Goal: Transaction & Acquisition: Download file/media

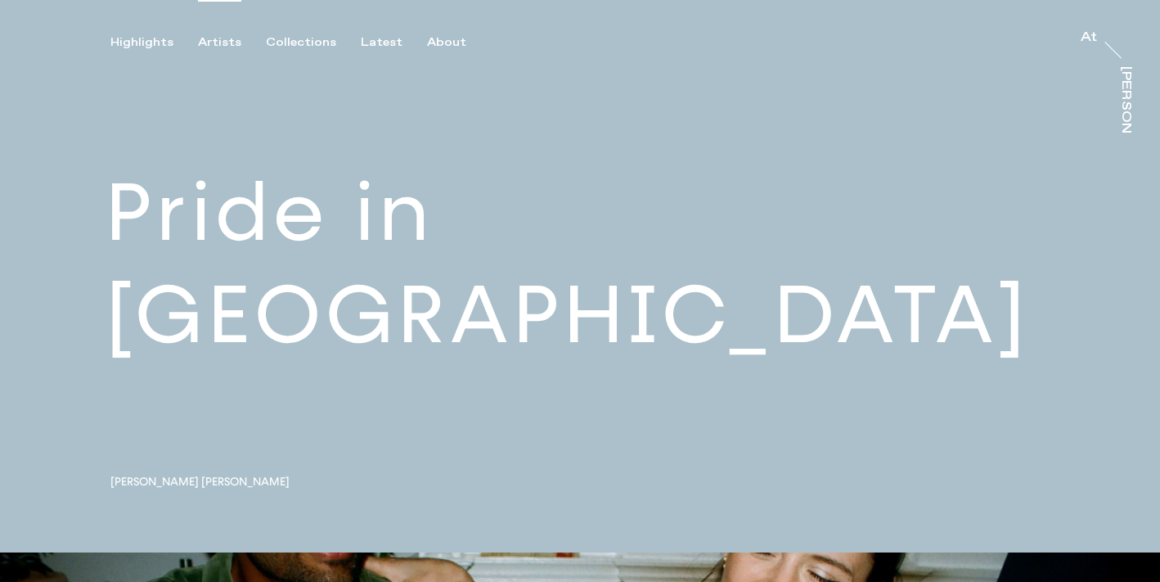
click at [217, 45] on div "Artists" at bounding box center [219, 42] width 43 height 15
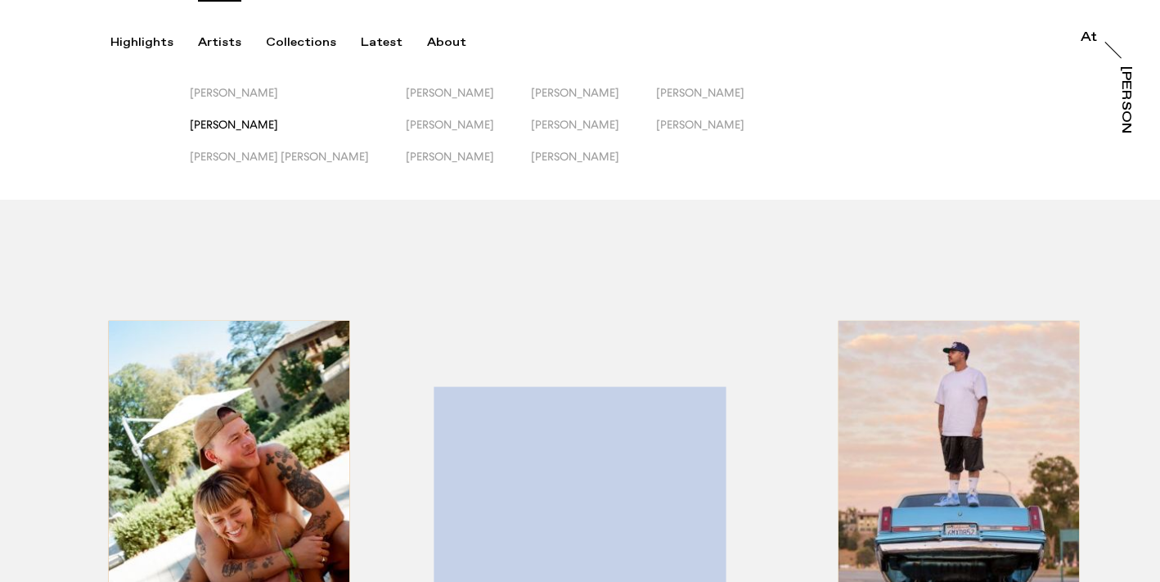
click at [225, 121] on span "[PERSON_NAME]" at bounding box center [234, 124] width 88 height 13
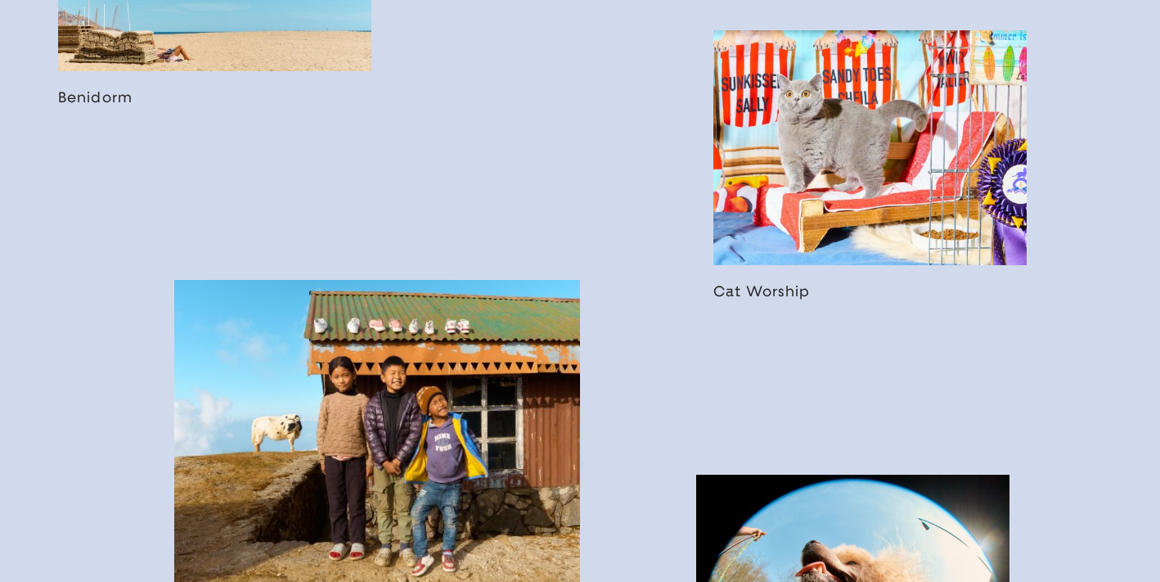
scroll to position [2159, 0]
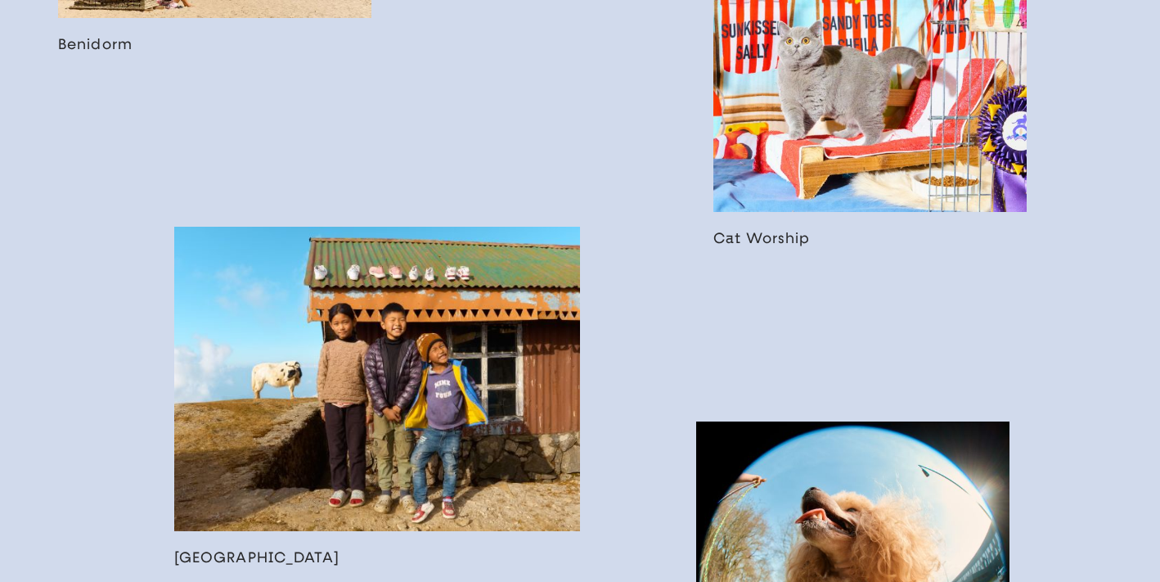
click at [839, 65] on link at bounding box center [869, 112] width 313 height 270
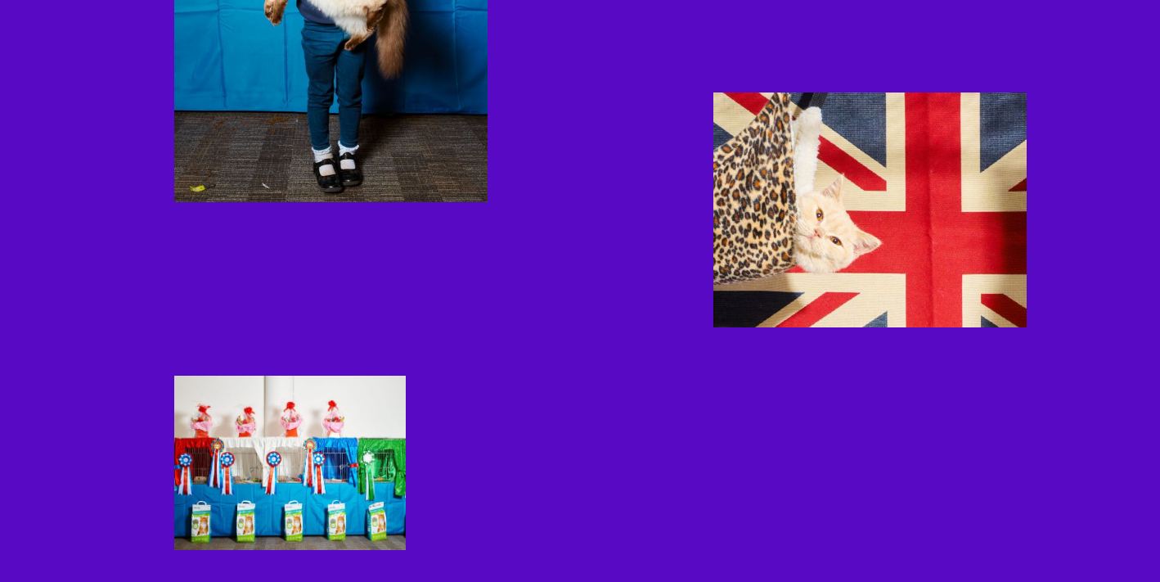
scroll to position [2822, 0]
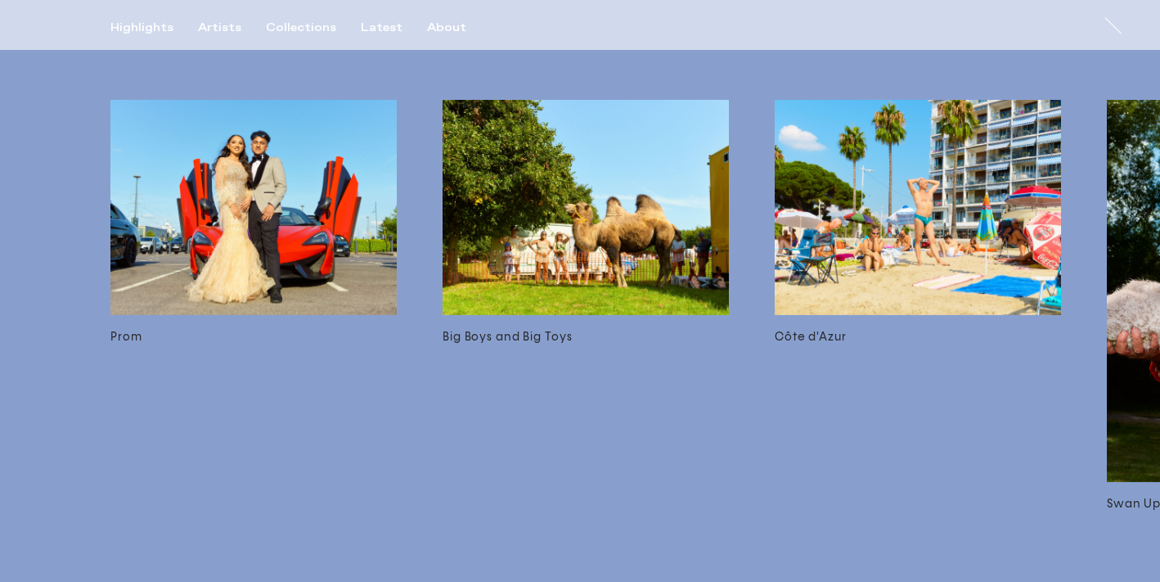
scroll to position [3111, 0]
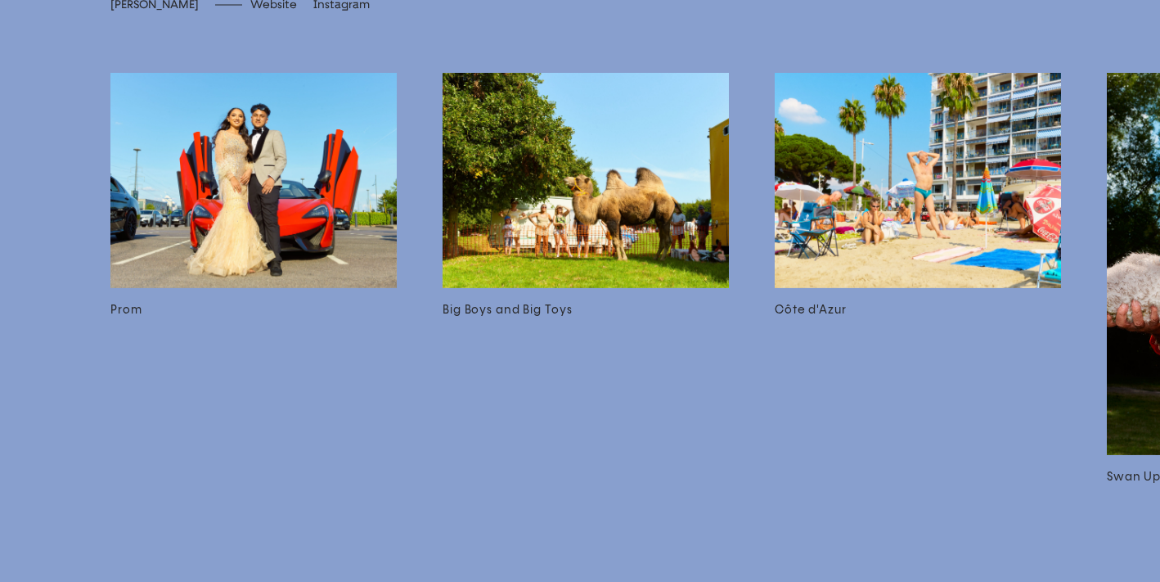
click at [511, 240] on img at bounding box center [585, 180] width 286 height 214
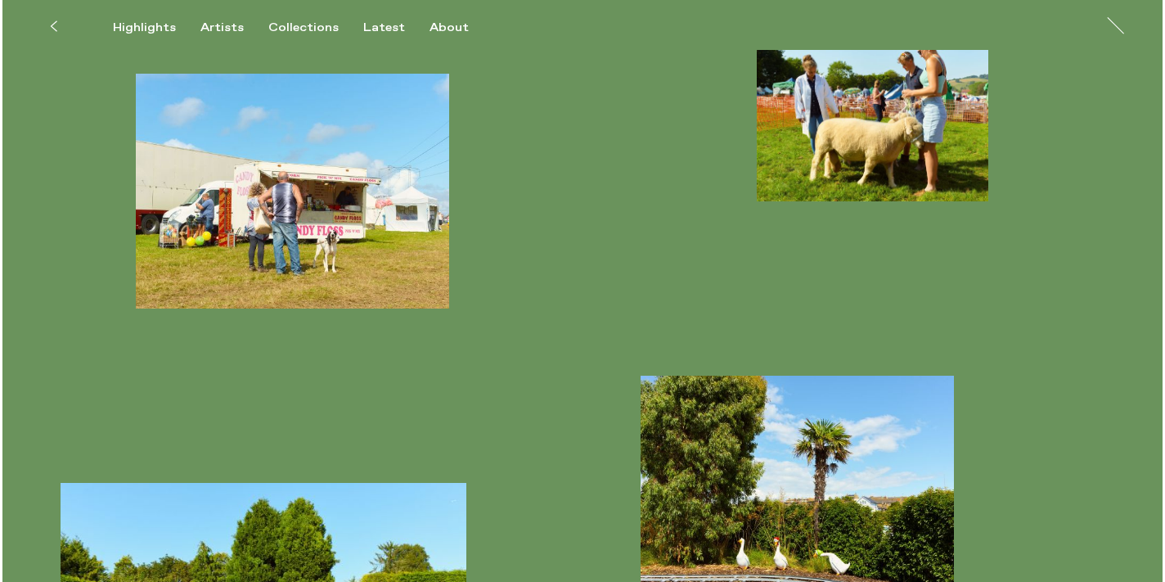
scroll to position [834, 0]
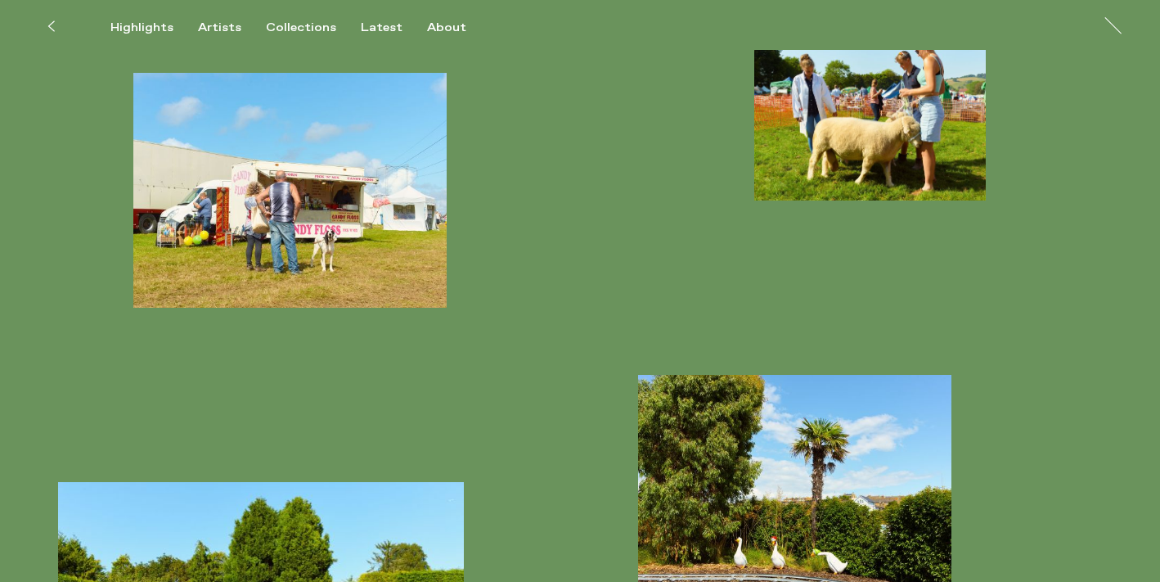
click at [829, 92] on img "button" at bounding box center [870, 113] width 232 height 174
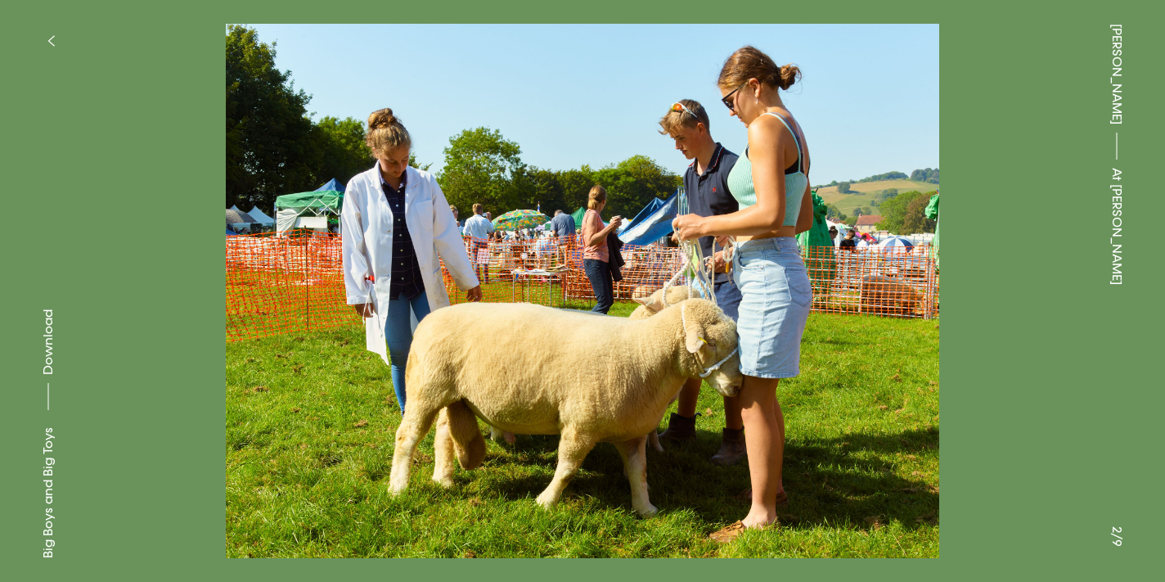
click at [47, 33] on button "button" at bounding box center [51, 41] width 36 height 36
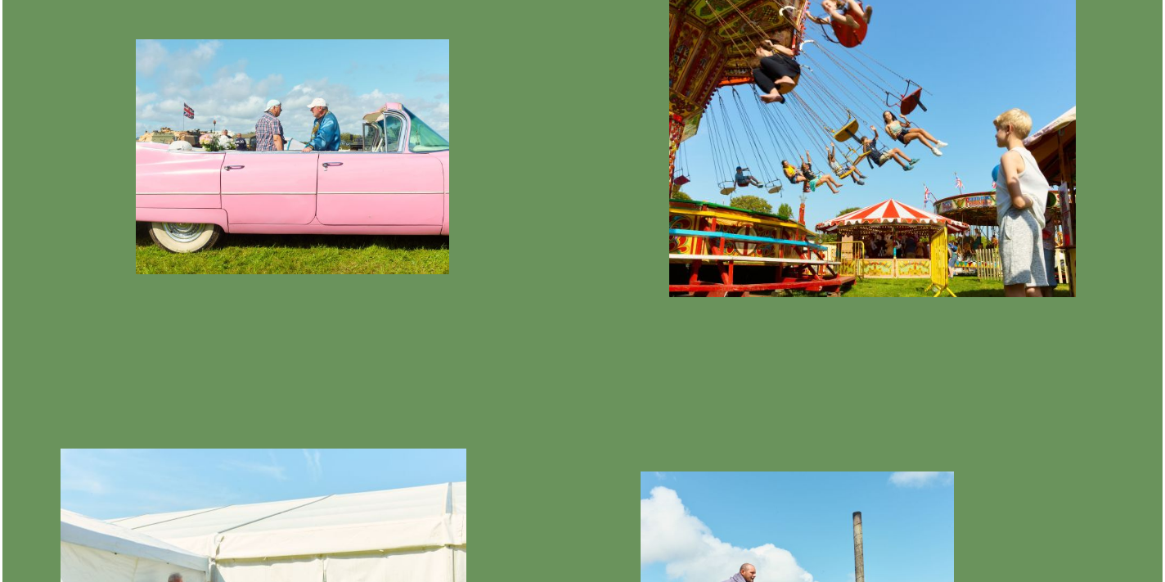
scroll to position [2512, 0]
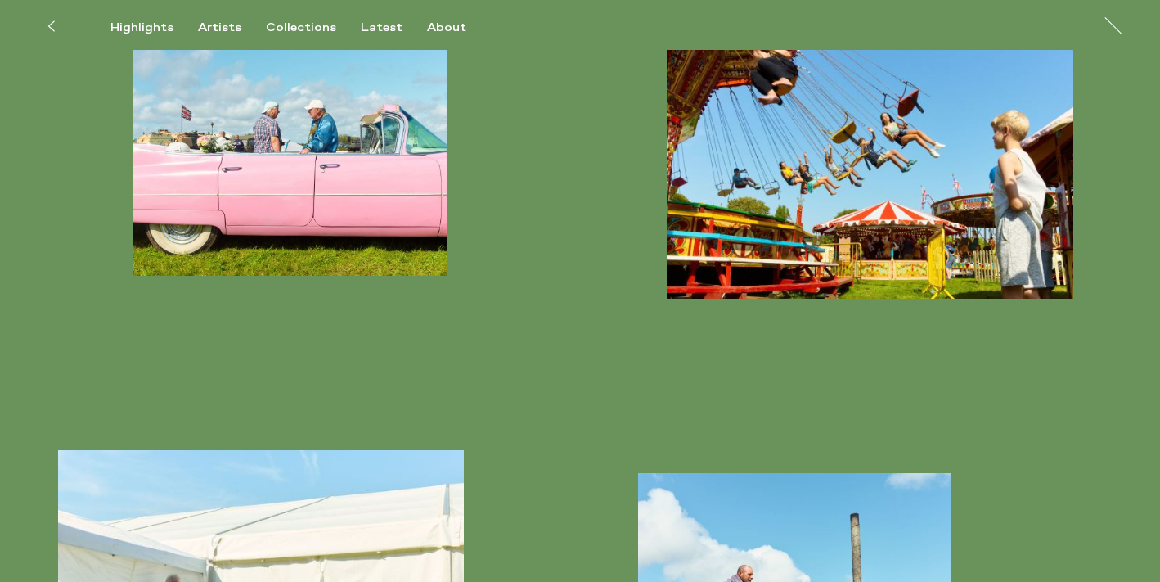
click at [326, 122] on img "button" at bounding box center [289, 158] width 313 height 235
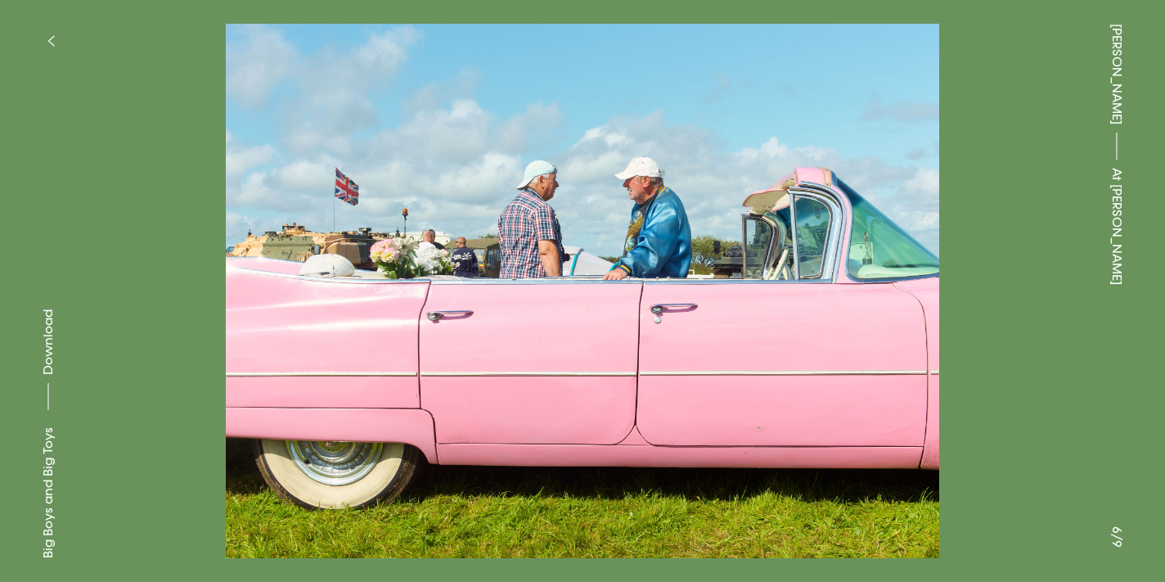
click at [51, 342] on span "Download" at bounding box center [48, 341] width 16 height 65
click at [51, 36] on icon "button" at bounding box center [50, 40] width 7 height 13
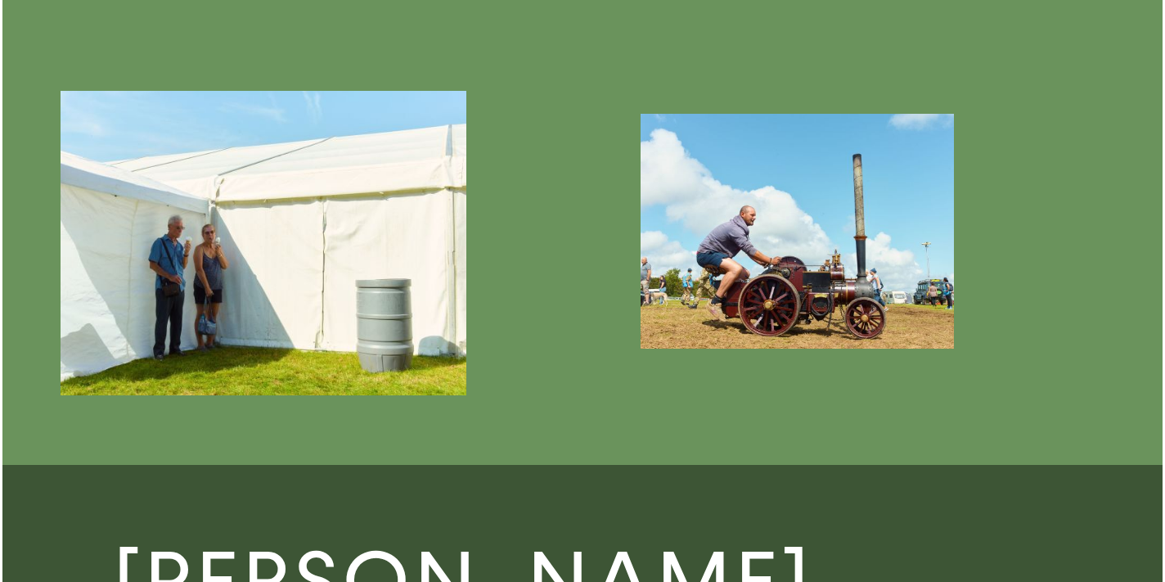
scroll to position [2949, 0]
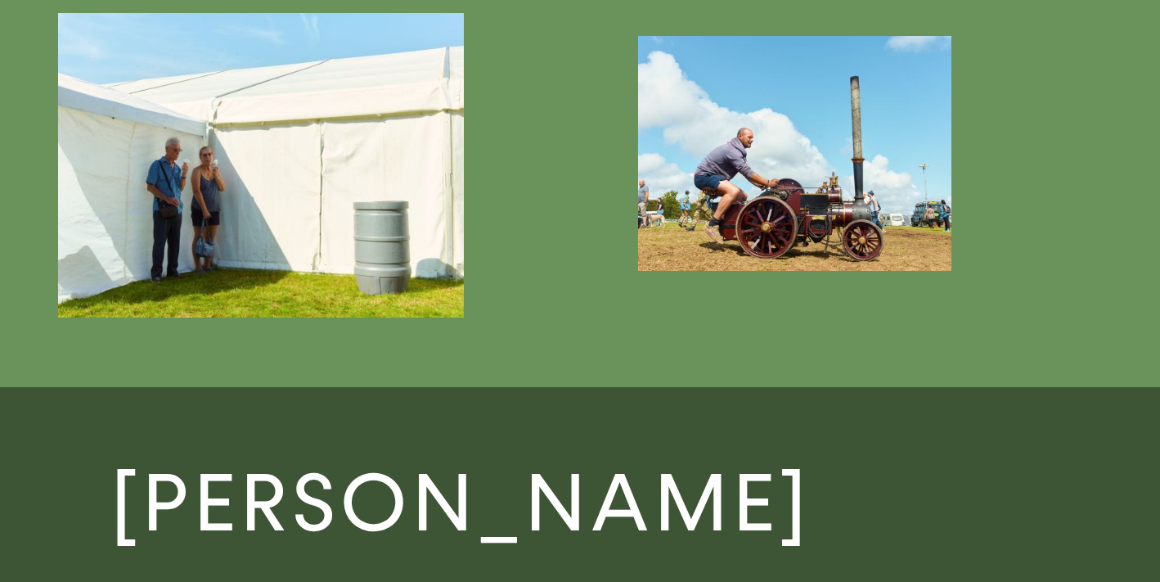
click at [419, 262] on img "button" at bounding box center [261, 165] width 406 height 304
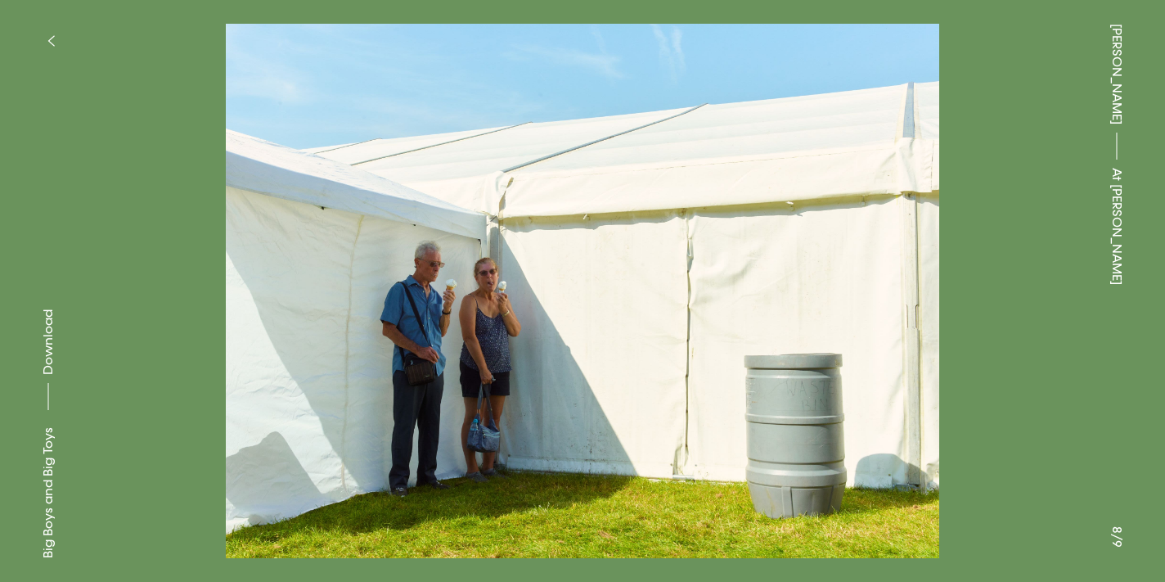
click at [52, 42] on icon "button" at bounding box center [50, 40] width 7 height 13
